Goal: Task Accomplishment & Management: Use online tool/utility

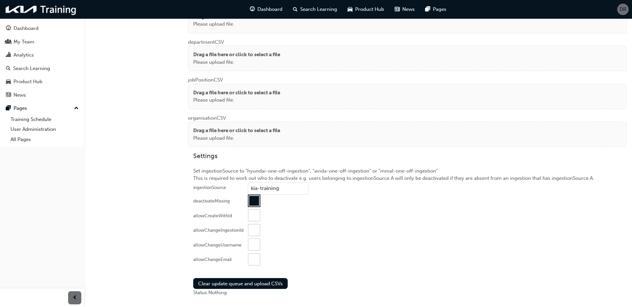
scroll to position [589, 0]
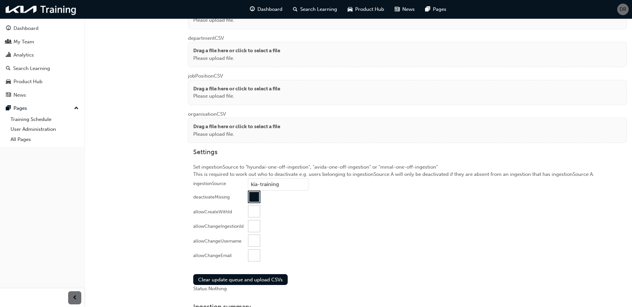
click at [251, 253] on div at bounding box center [254, 255] width 11 height 11
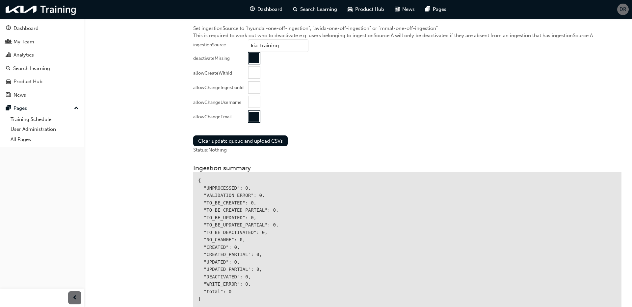
scroll to position [657, 0]
click at [266, 139] on button "Clear update queue and upload CSVs" at bounding box center [240, 140] width 94 height 11
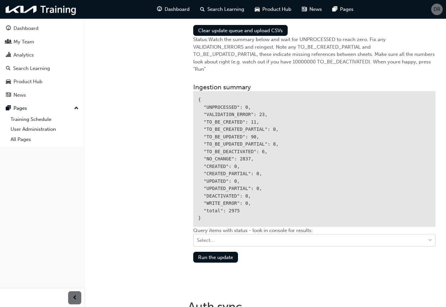
scroll to position [825, 0]
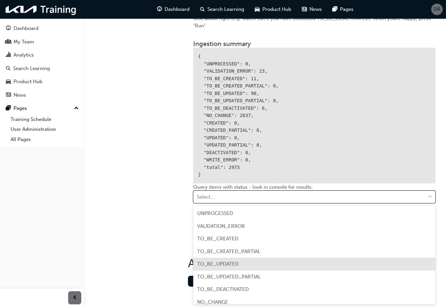
click at [244, 267] on div "TO_BE_UPDATED" at bounding box center [314, 264] width 242 height 13
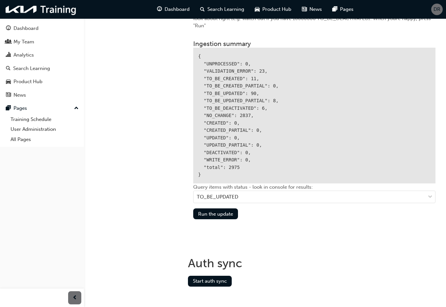
scroll to position [831, 0]
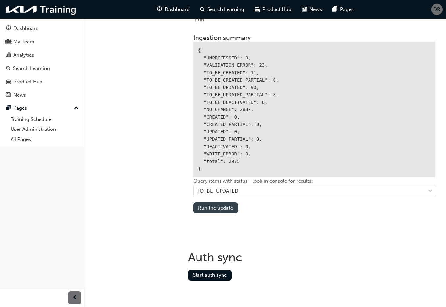
click at [212, 212] on button "Run the update" at bounding box center [215, 208] width 45 height 11
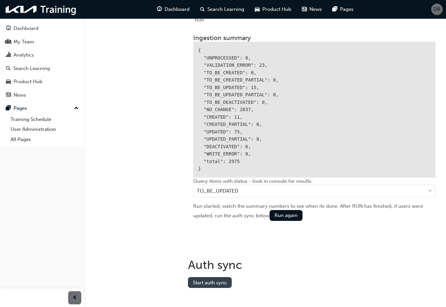
click at [219, 280] on button "Start auth sync" at bounding box center [210, 282] width 44 height 11
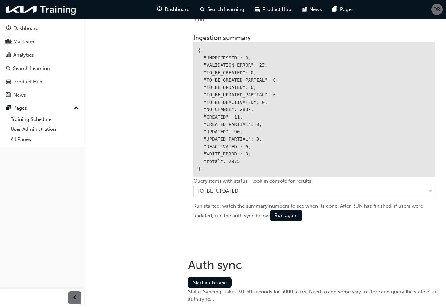
scroll to position [837, 0]
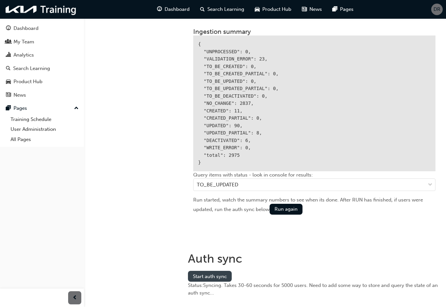
click at [213, 275] on button "Start auth sync" at bounding box center [210, 276] width 44 height 11
click at [287, 188] on div "TO_BE_UPDATED" at bounding box center [310, 185] width 232 height 12
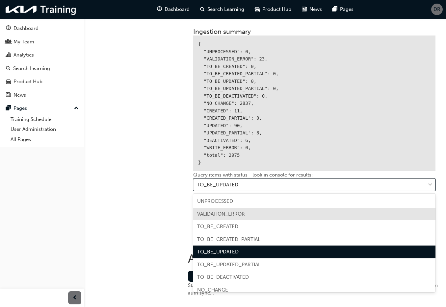
click at [272, 217] on div "VALIDATION_ERROR" at bounding box center [314, 214] width 242 height 13
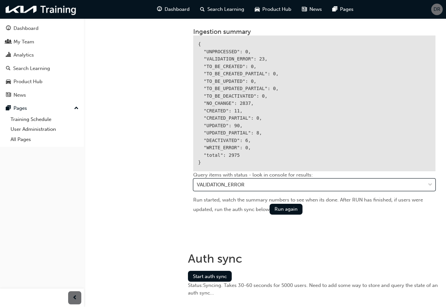
click at [276, 184] on div "VALIDATION_ERROR" at bounding box center [310, 185] width 232 height 12
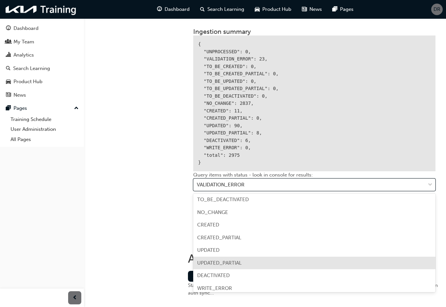
scroll to position [81, 0]
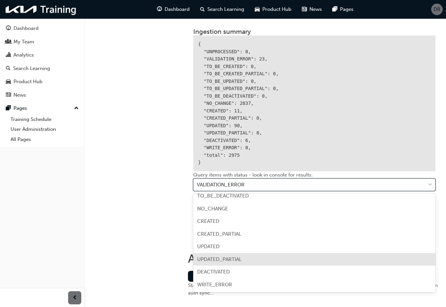
click at [277, 259] on div "UPDATED_PARTIAL" at bounding box center [314, 259] width 242 height 13
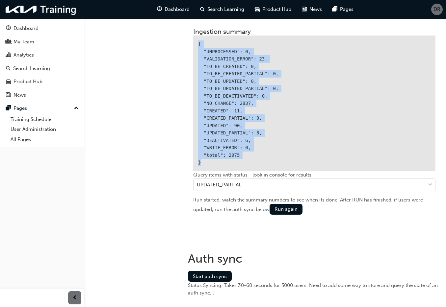
drag, startPoint x: 197, startPoint y: 42, endPoint x: 247, endPoint y: 165, distance: 132.1
click at [247, 165] on div "{ "UNPROCESSED": 0, "VALIDATION_ERROR": 23, "TO_BE_CREATED": 0, "TO_BE_CREATED_…" at bounding box center [314, 104] width 242 height 136
copy div "{ "UNPROCESSED": 0, "VALIDATION_ERROR": 23, "TO_BE_CREATED": 0, "TO_BE_CREATED_…"
